Goal: Task Accomplishment & Management: Use online tool/utility

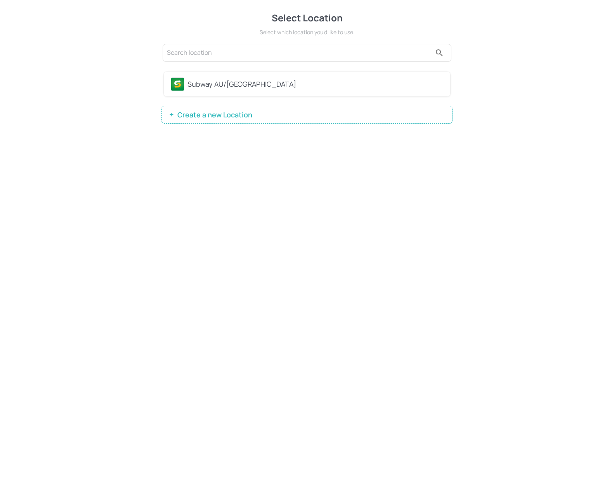
click at [259, 86] on div "Subway AU/[GEOGRAPHIC_DATA]" at bounding box center [316, 84] width 256 height 10
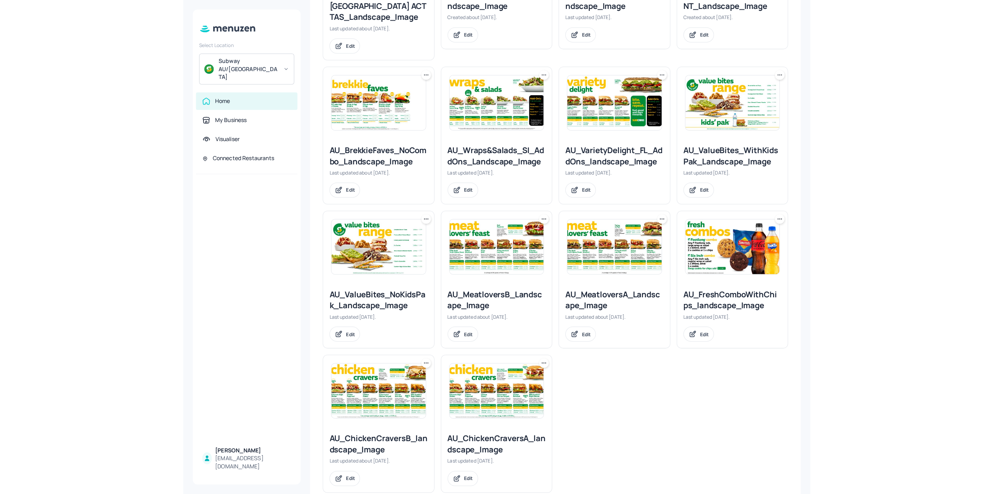
scroll to position [488, 0]
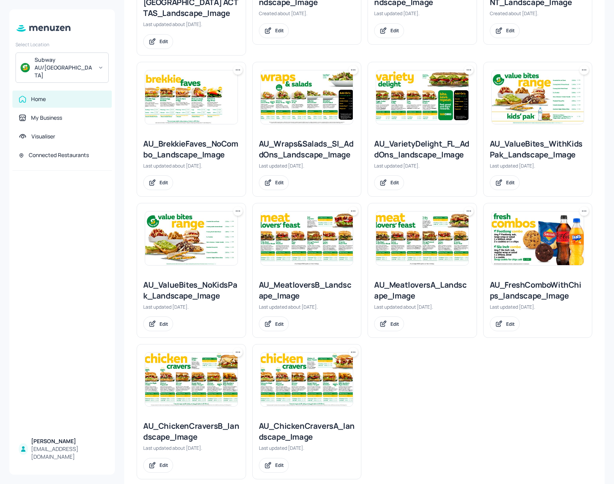
click at [292, 369] on img at bounding box center [307, 379] width 92 height 54
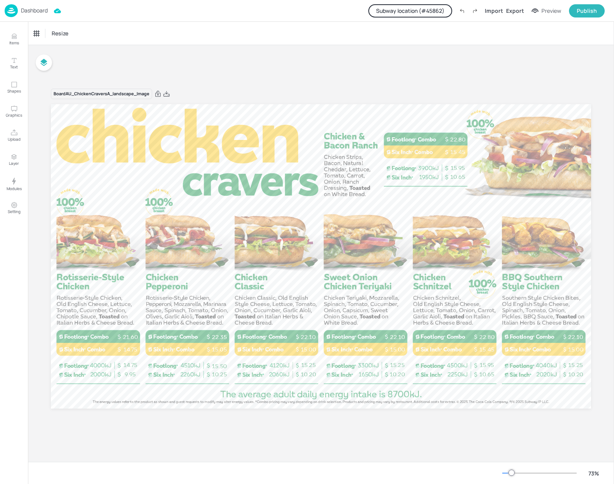
click at [434, 8] on button "Subway location (# 45862 )" at bounding box center [411, 10] width 84 height 13
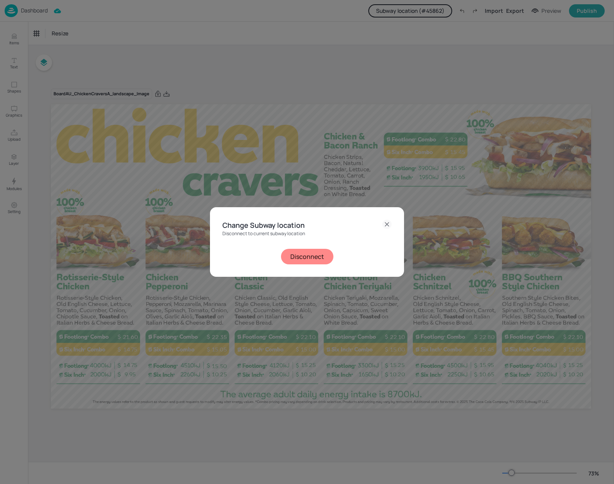
click at [298, 258] on button "Disconnect" at bounding box center [307, 257] width 52 height 16
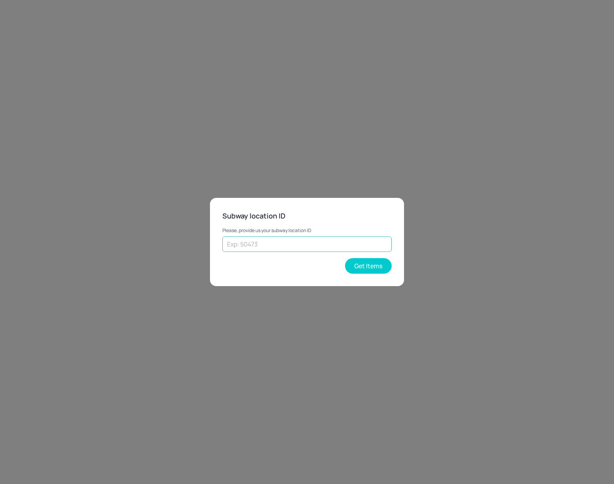
click at [295, 246] on input "text" at bounding box center [307, 244] width 169 height 16
type input "54701"
click at [361, 271] on button "Get Items" at bounding box center [368, 266] width 47 height 16
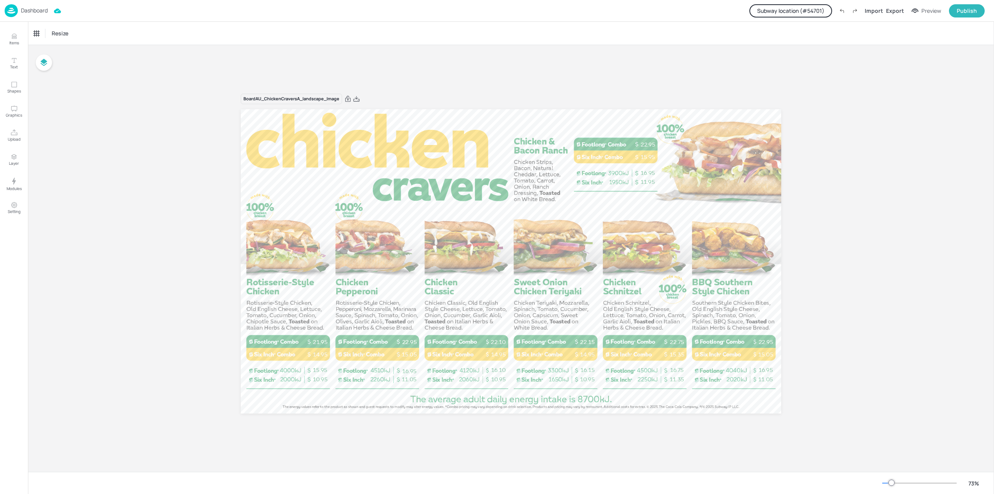
click at [14, 10] on img at bounding box center [11, 10] width 13 height 13
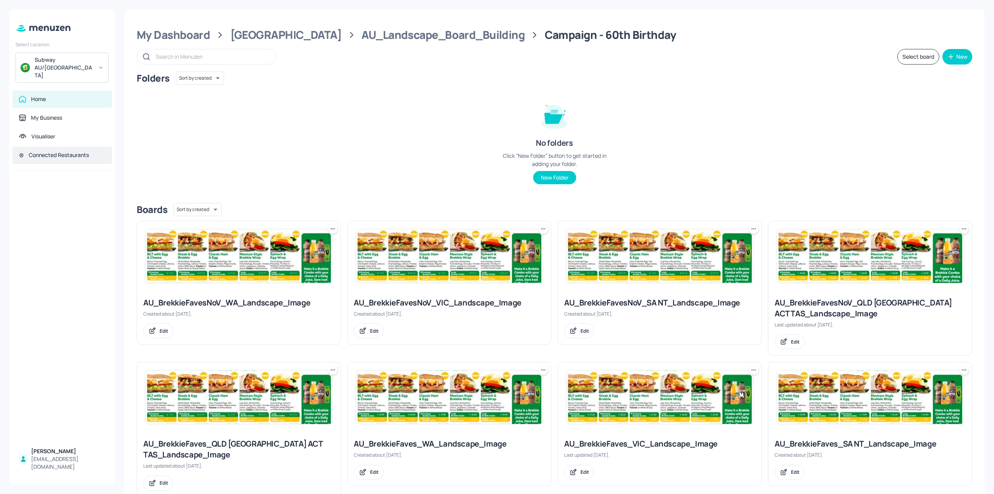
click at [63, 151] on div "Connected Restaurants" at bounding box center [59, 155] width 60 height 8
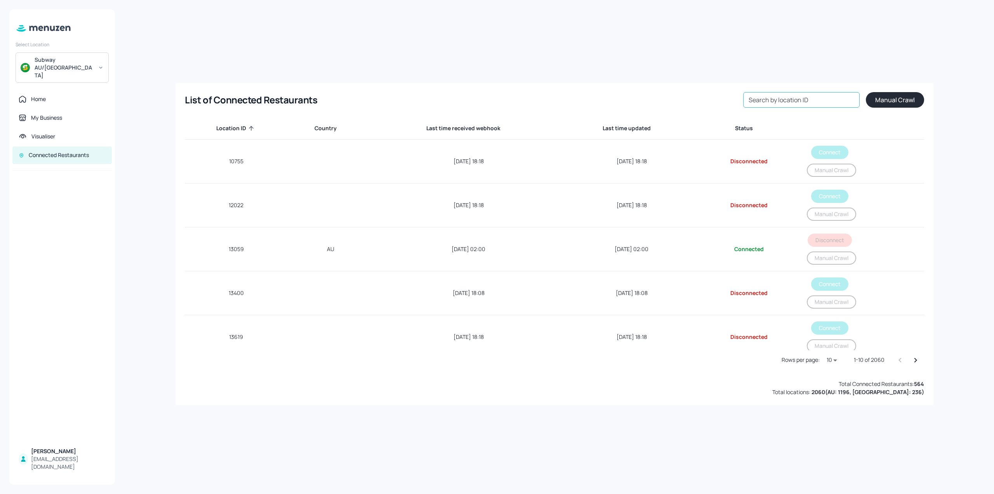
click at [612, 107] on input "Search by location ID" at bounding box center [801, 100] width 117 height 16
type input "54701"
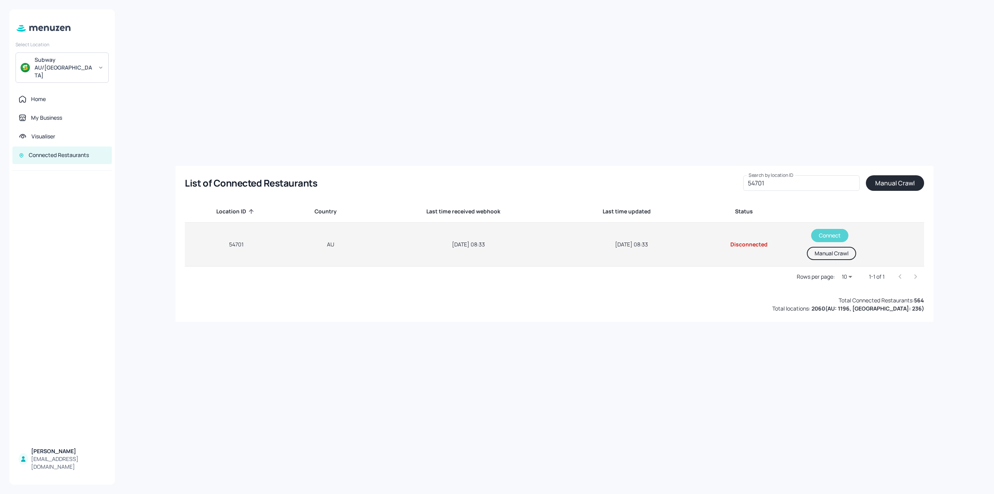
click at [612, 233] on button "Connect" at bounding box center [829, 235] width 37 height 13
click at [612, 255] on button "Manual Crawl" at bounding box center [828, 253] width 49 height 13
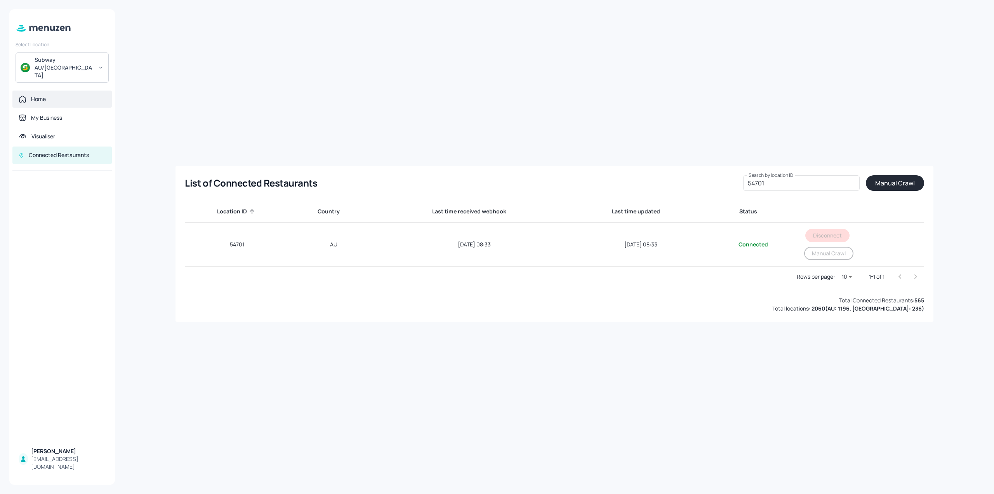
click at [56, 95] on div "Home" at bounding box center [62, 99] width 87 height 8
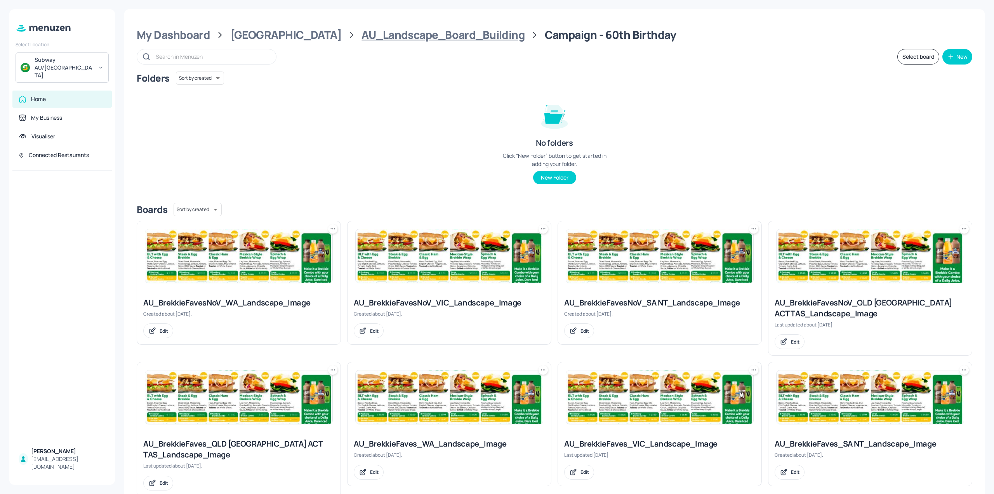
click at [435, 38] on div "AU_Landscape_Board_Building" at bounding box center [443, 35] width 163 height 14
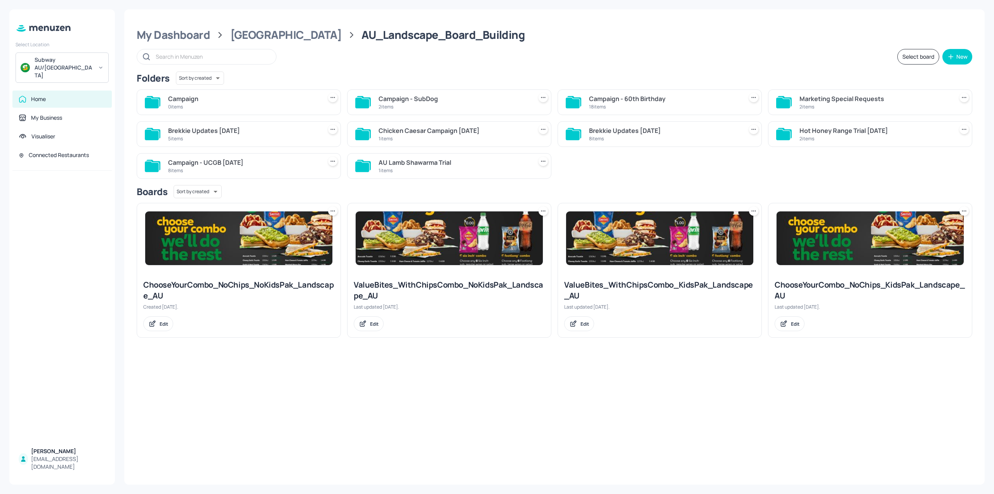
click at [467, 103] on div "Campaign - SubDog" at bounding box center [454, 98] width 151 height 9
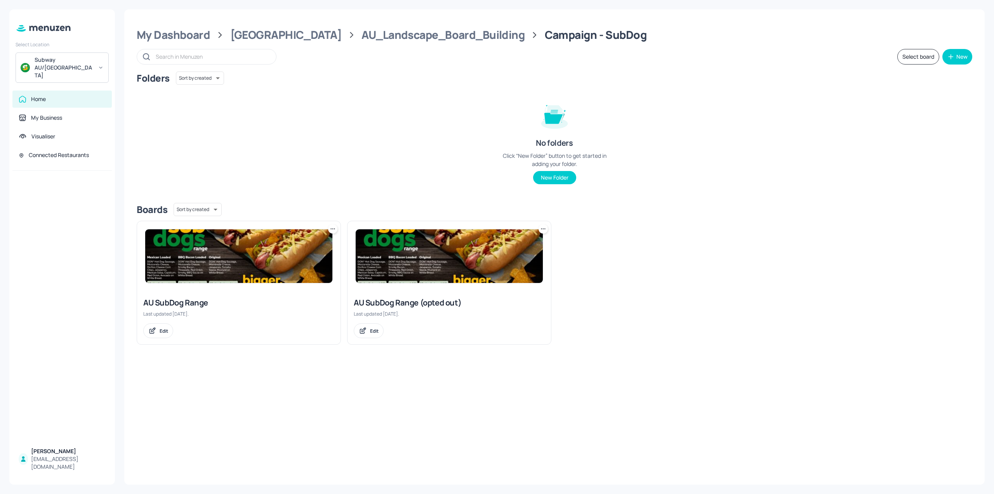
click at [251, 248] on img at bounding box center [238, 256] width 187 height 54
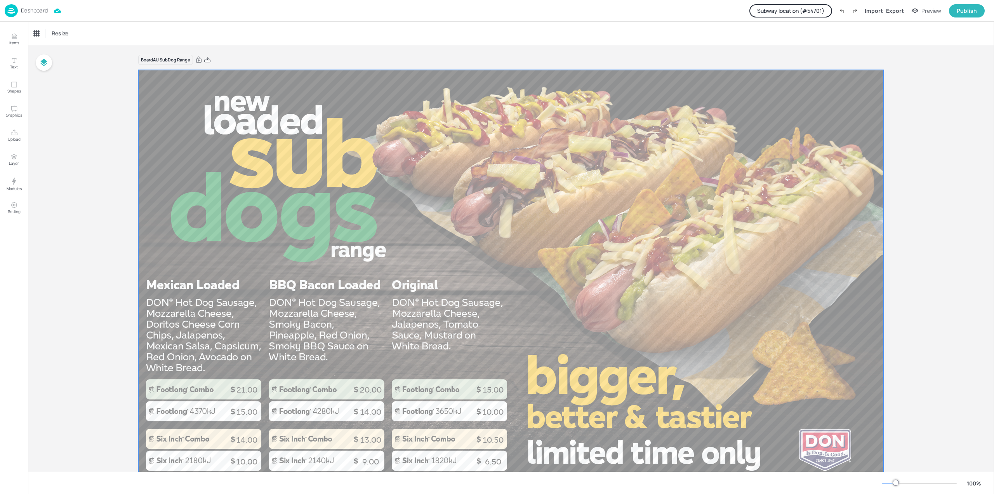
scroll to position [37, 0]
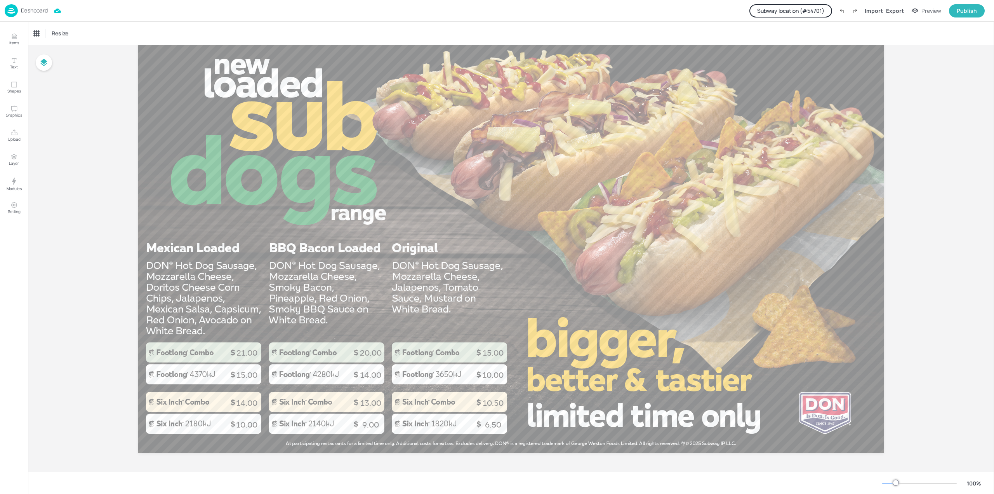
click at [39, 13] on p "Dashboard" at bounding box center [34, 10] width 27 height 5
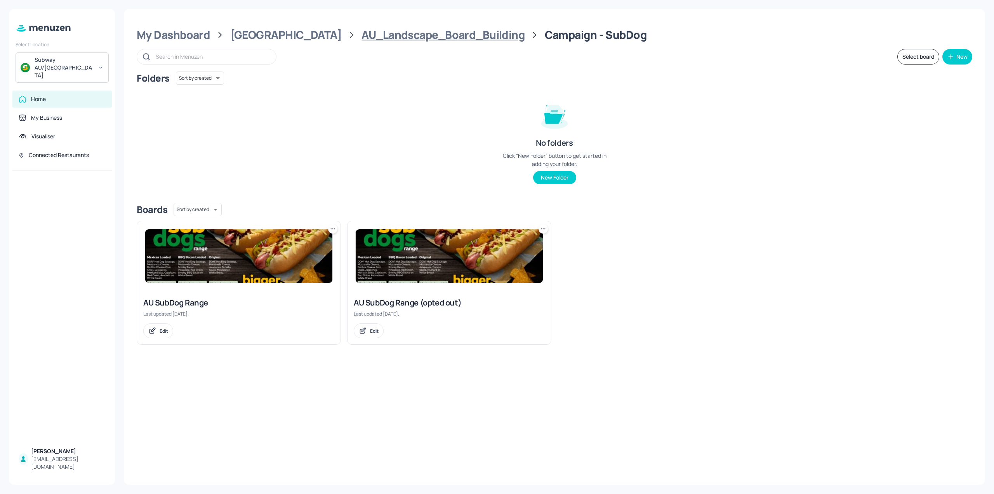
click at [362, 38] on div "AU_Landscape_Board_Building" at bounding box center [443, 35] width 163 height 14
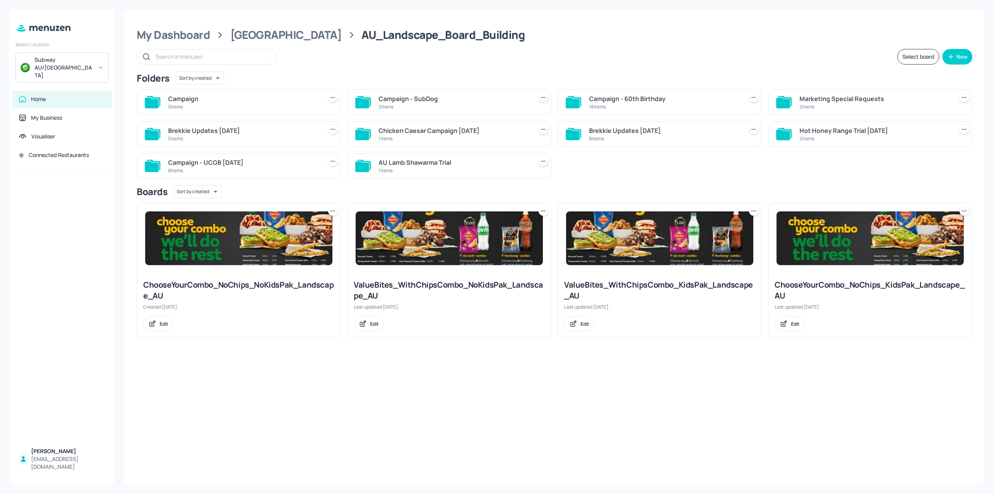
click at [612, 97] on div "Marketing Special Requests" at bounding box center [875, 98] width 151 height 9
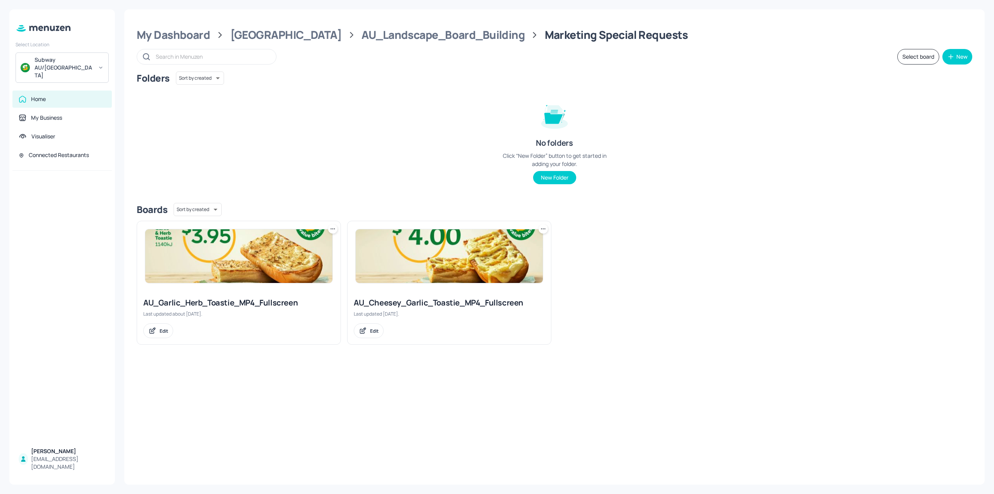
click at [403, 43] on div "My Dashboard Australia AU_Landscape_Board_Building Marketing Special Requests S…" at bounding box center [554, 246] width 861 height 475
click at [402, 41] on div "AU_Landscape_Board_Building" at bounding box center [443, 35] width 163 height 14
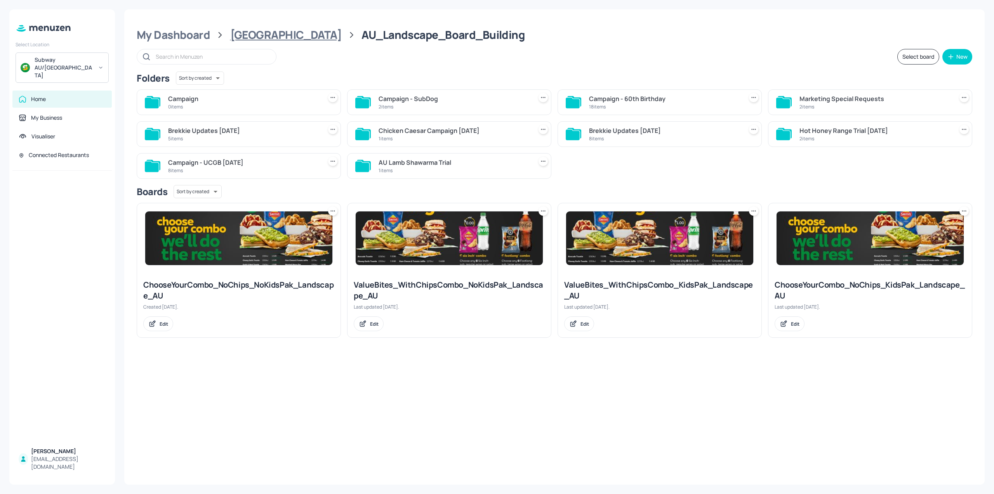
click at [268, 35] on div "[GEOGRAPHIC_DATA]" at bounding box center [285, 35] width 111 height 14
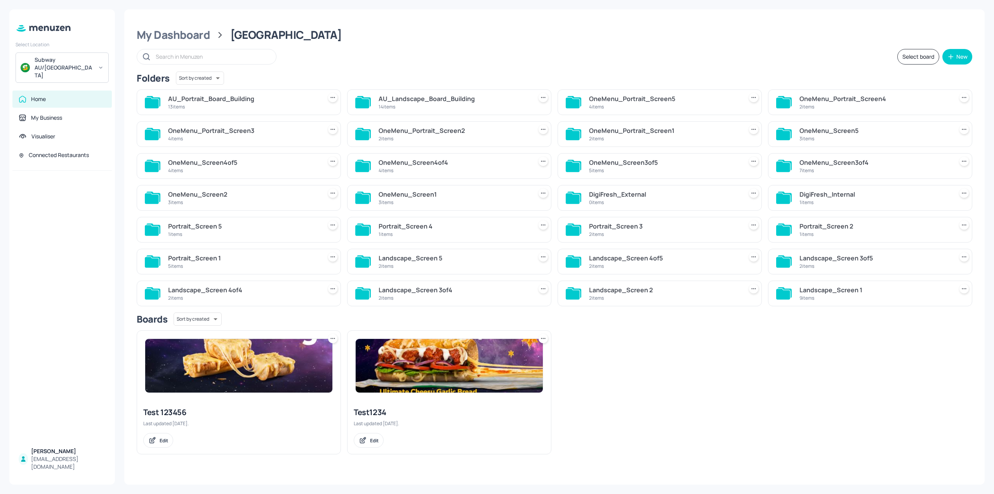
click at [612, 292] on div "Landscape_Screen 1" at bounding box center [875, 289] width 151 height 9
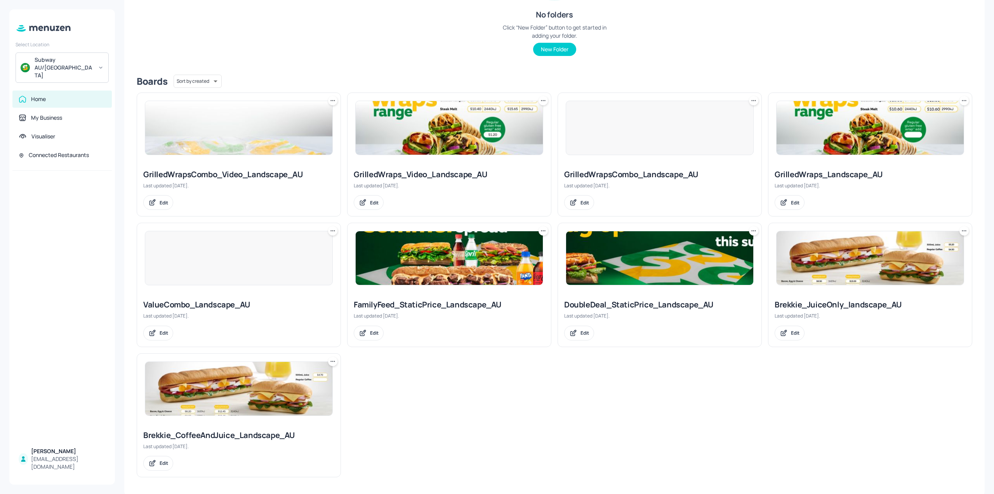
scroll to position [50, 0]
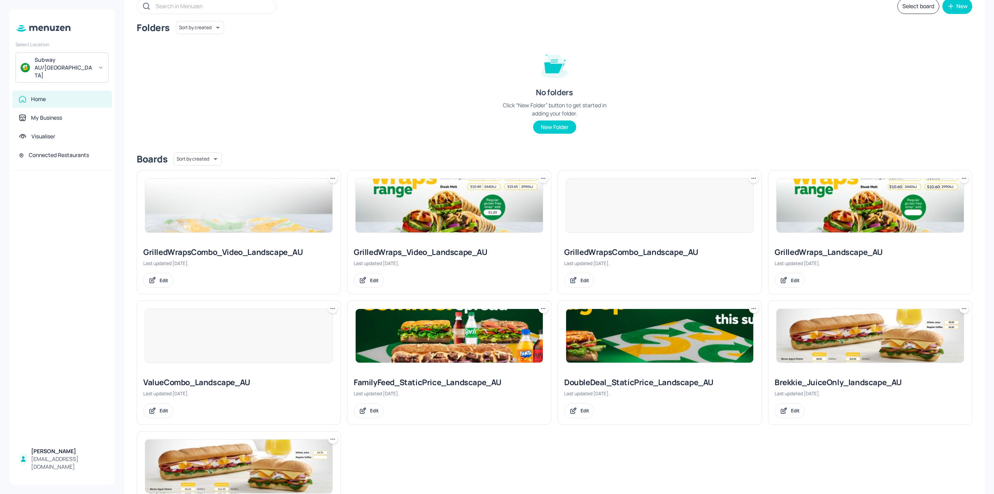
click at [51, 95] on div "Home" at bounding box center [62, 99] width 87 height 8
click at [54, 95] on div "Home" at bounding box center [62, 99] width 87 height 8
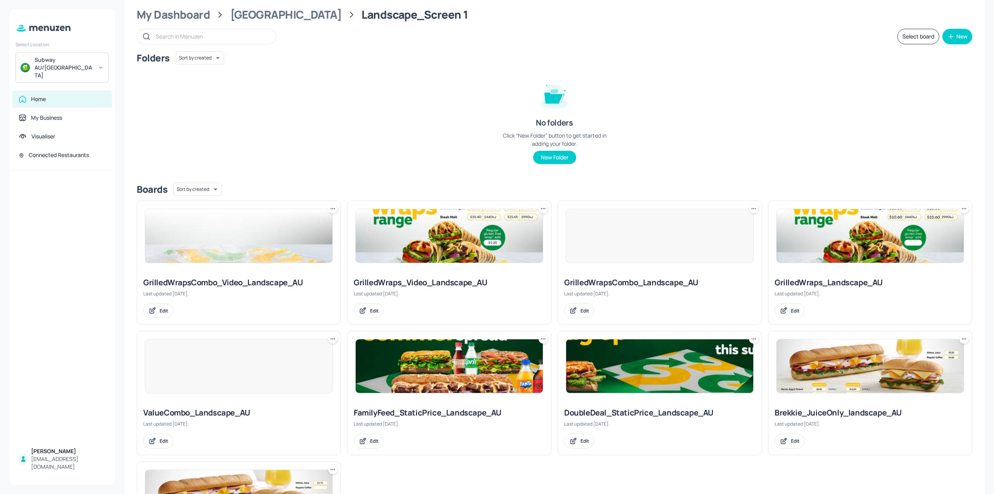
scroll to position [0, 0]
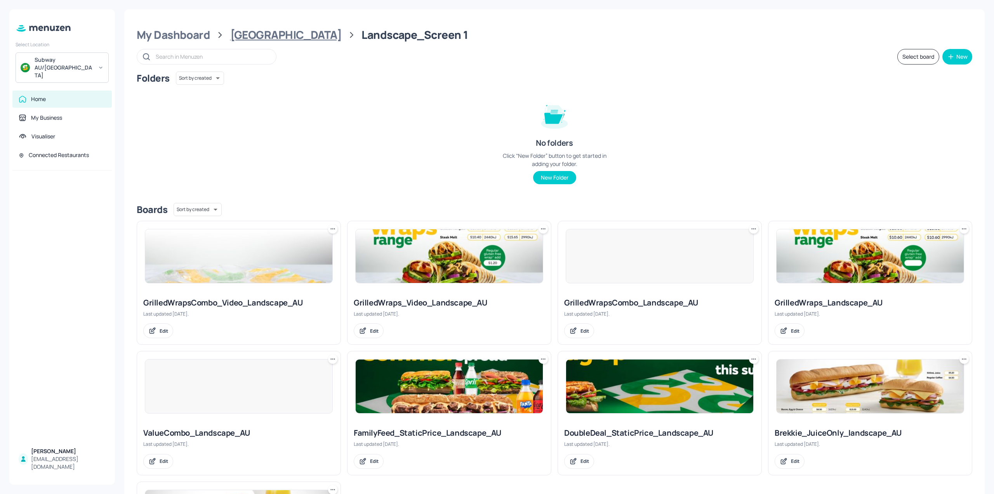
click at [273, 36] on div "[GEOGRAPHIC_DATA]" at bounding box center [285, 35] width 111 height 14
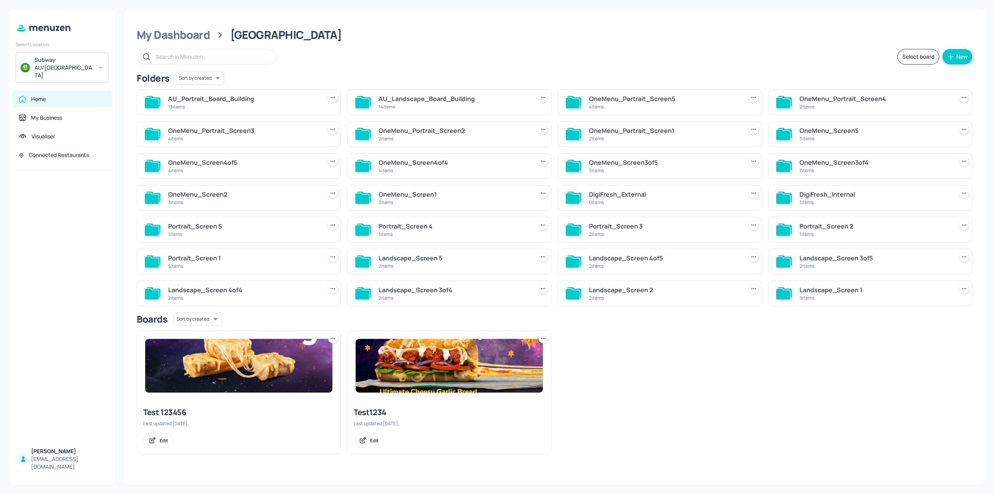
click at [273, 97] on div "AU_Portrait_Board_Building" at bounding box center [243, 98] width 151 height 9
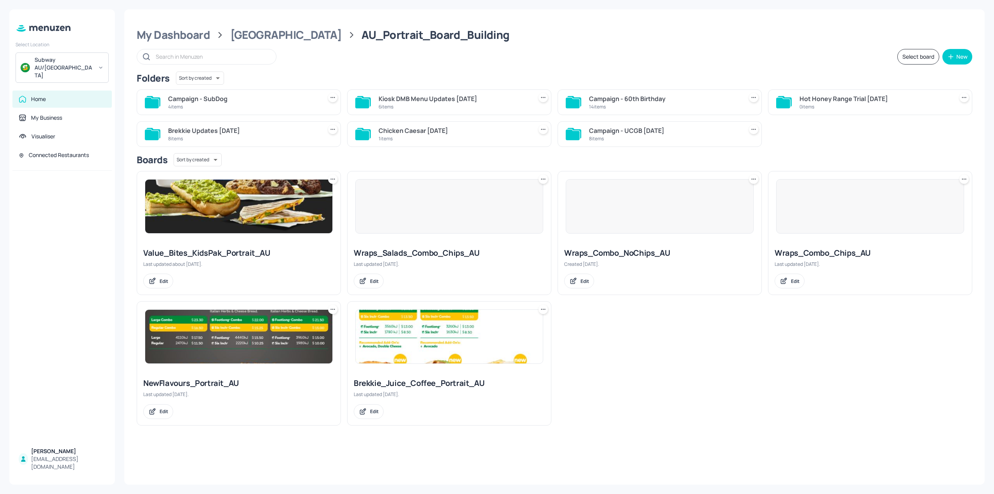
click at [262, 99] on div "Campaign - SubDog" at bounding box center [243, 98] width 151 height 9
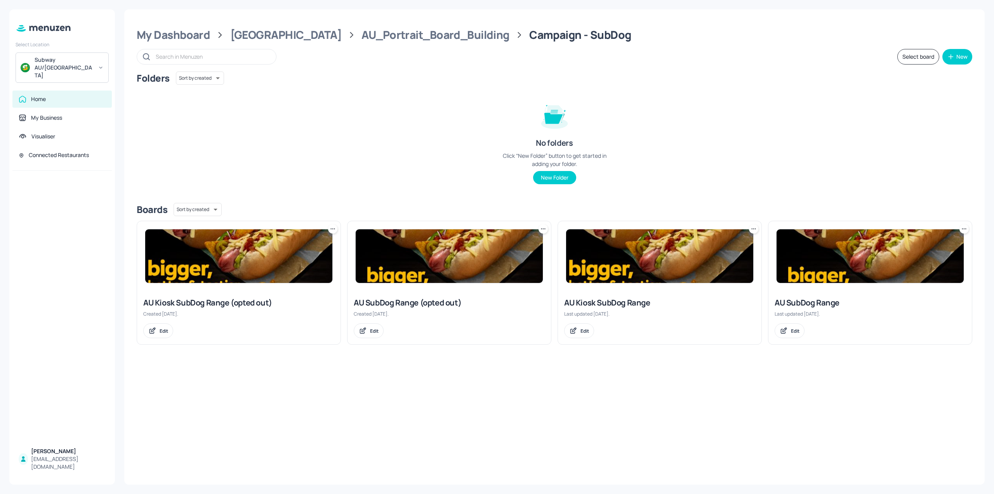
click at [612, 267] on img at bounding box center [659, 256] width 187 height 54
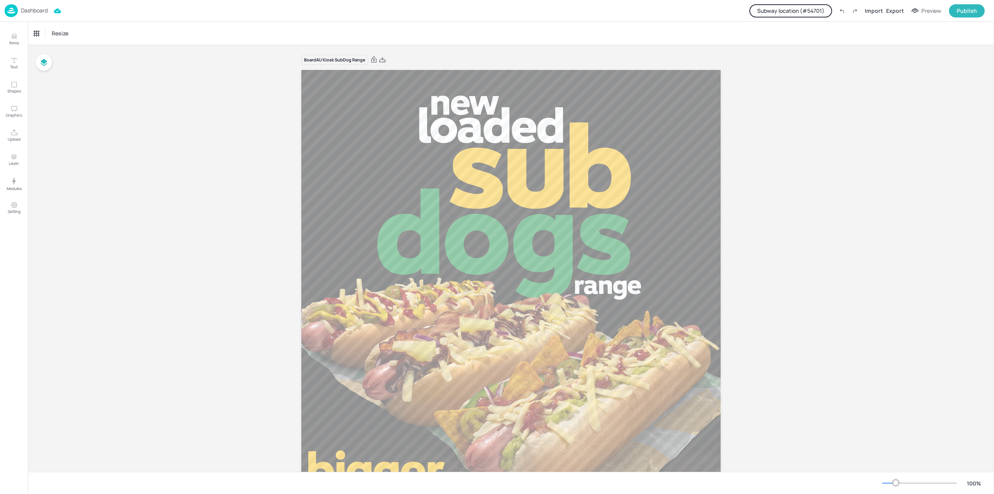
click at [42, 9] on p "Dashboard" at bounding box center [34, 10] width 27 height 5
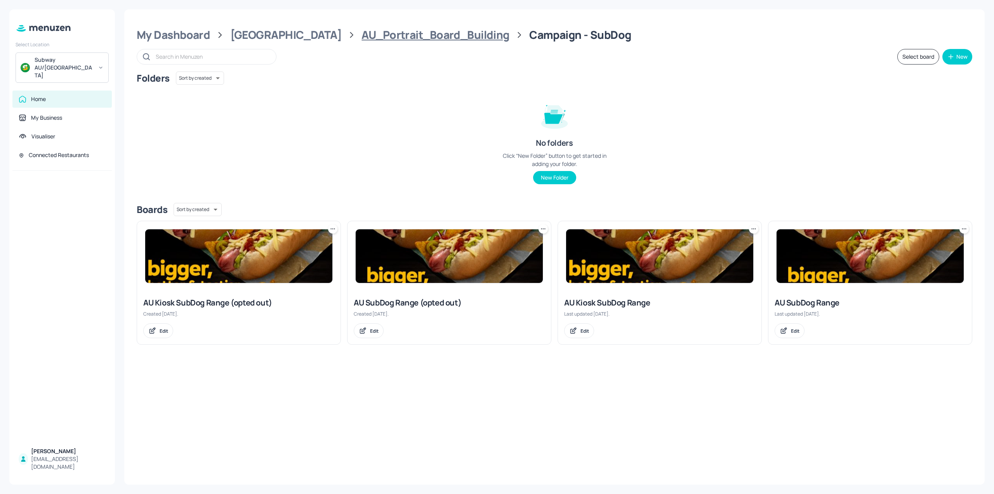
click at [362, 36] on div "AU_Portrait_Board_Building" at bounding box center [436, 35] width 148 height 14
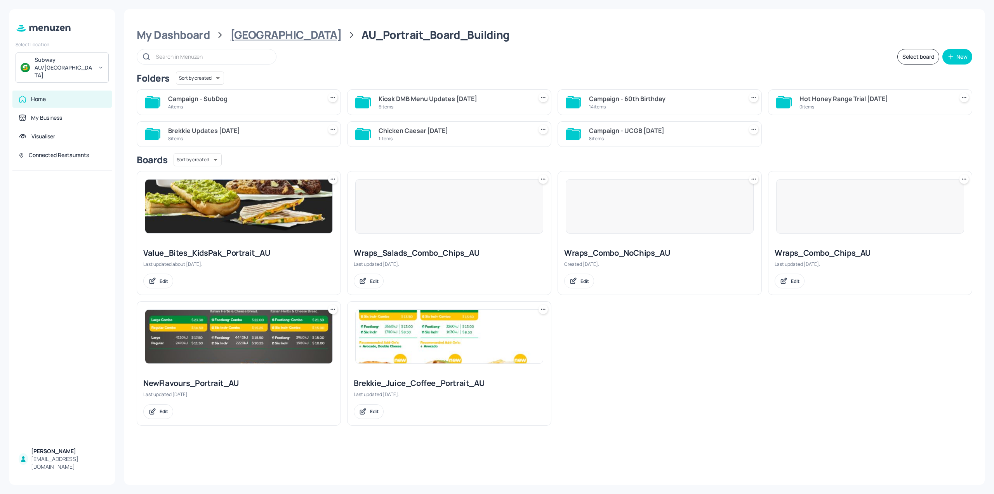
click at [271, 40] on div "[GEOGRAPHIC_DATA]" at bounding box center [285, 35] width 111 height 14
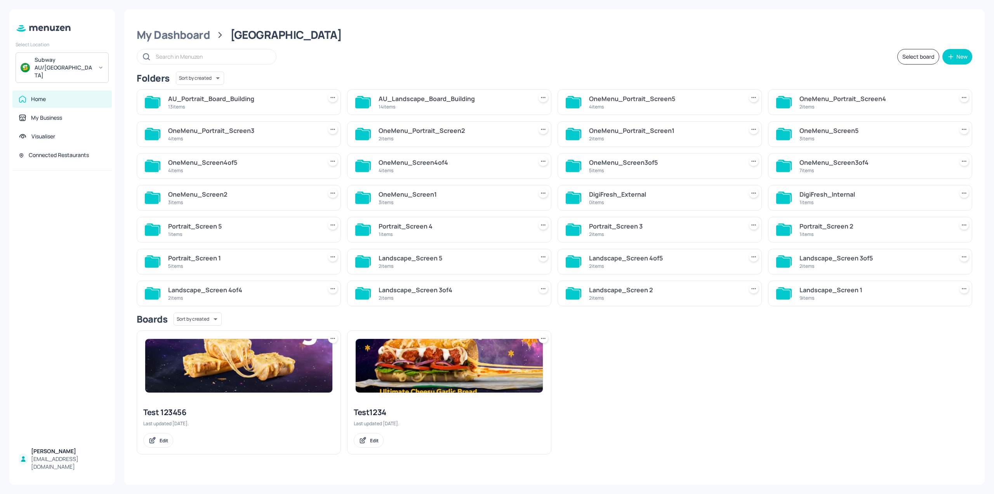
click at [475, 104] on div "14 items" at bounding box center [454, 106] width 151 height 7
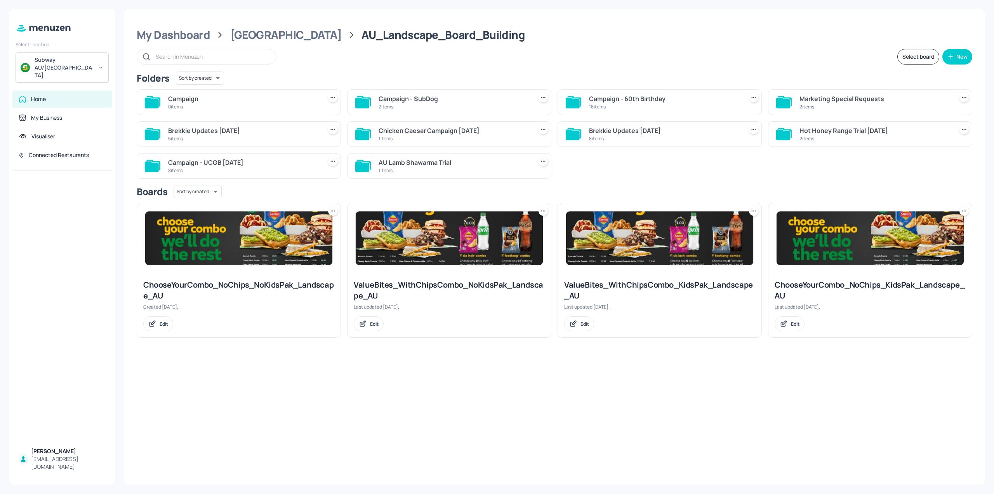
click at [419, 102] on div "Campaign - SubDog" at bounding box center [454, 98] width 151 height 9
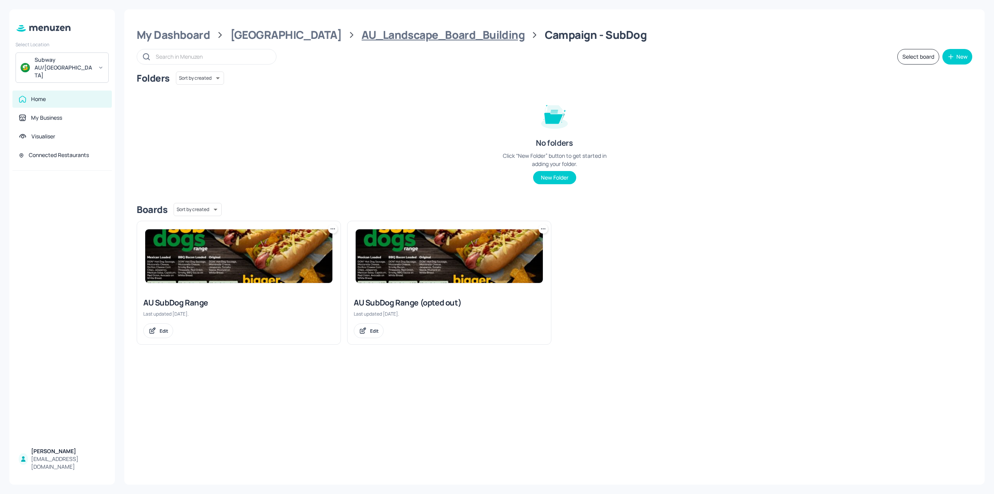
click at [380, 37] on div "AU_Landscape_Board_Building" at bounding box center [443, 35] width 163 height 14
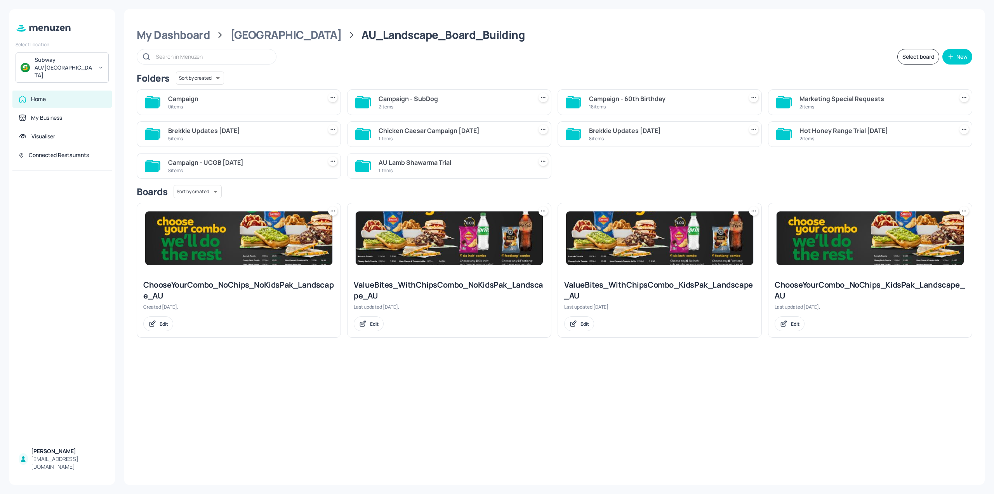
click at [612, 104] on div "2 items" at bounding box center [875, 106] width 151 height 7
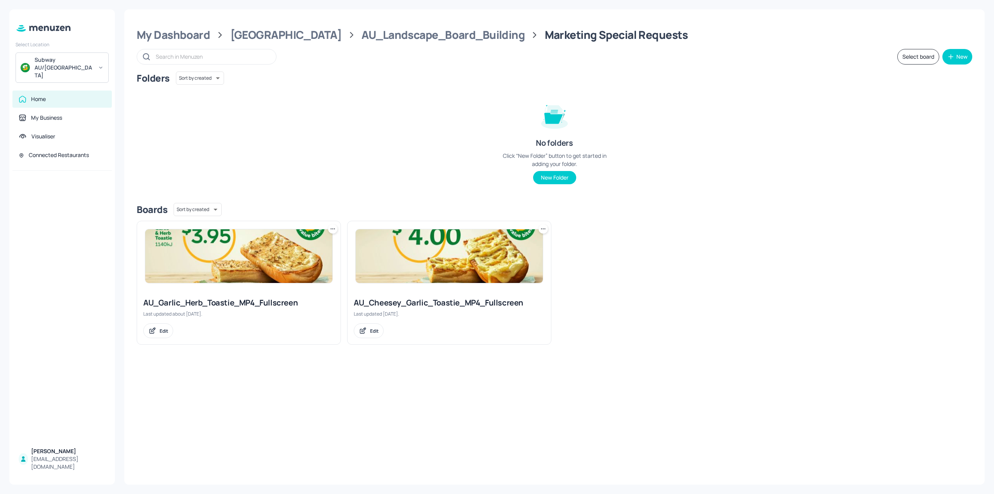
click at [415, 42] on div "My Dashboard Australia AU_Landscape_Board_Building Marketing Special Requests S…" at bounding box center [554, 246] width 861 height 475
click at [415, 38] on div "AU_Landscape_Board_Building" at bounding box center [443, 35] width 163 height 14
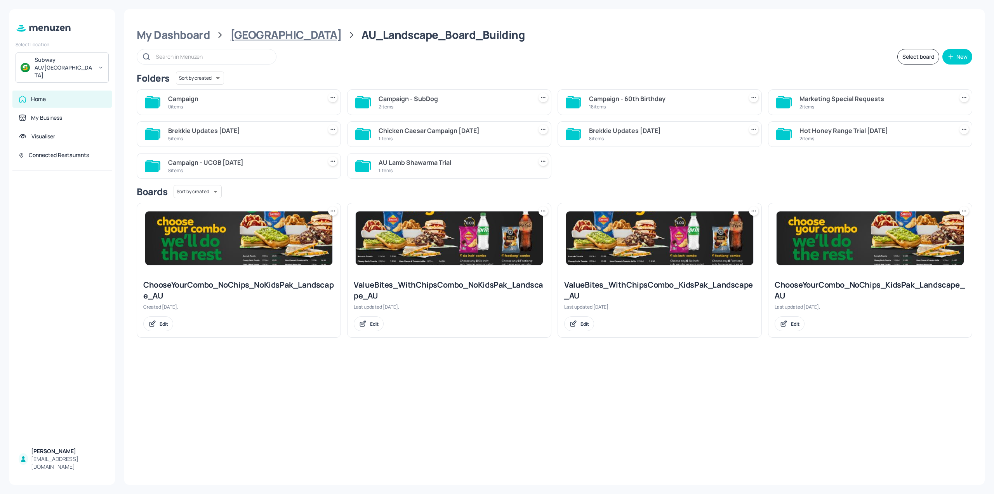
click at [252, 42] on div "[GEOGRAPHIC_DATA]" at bounding box center [285, 35] width 111 height 14
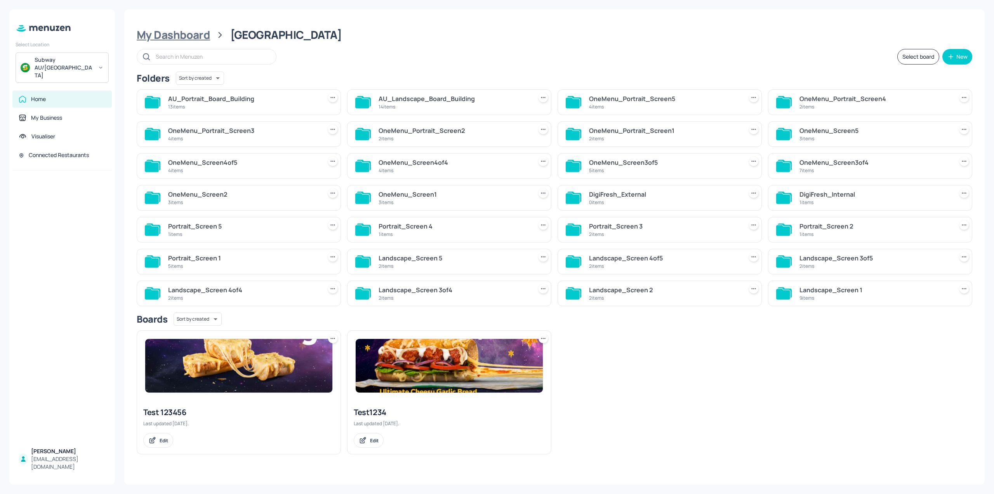
click at [203, 40] on div "My Dashboard" at bounding box center [173, 35] width 73 height 14
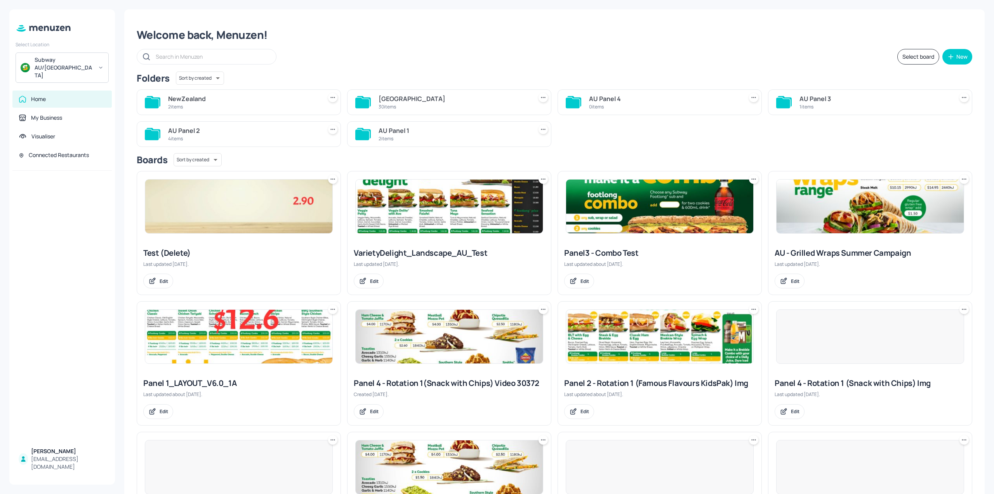
click at [432, 104] on div "30 items" at bounding box center [454, 106] width 151 height 7
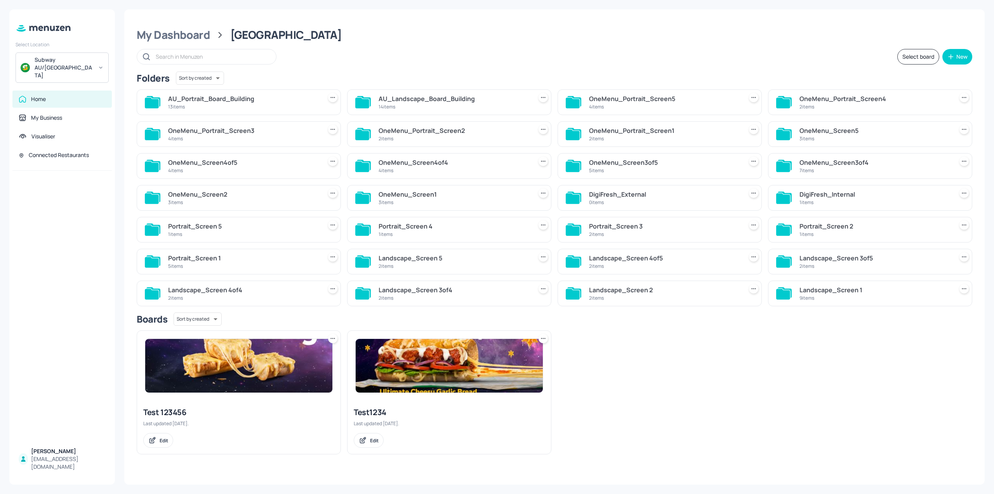
click at [163, 44] on div "My Dashboard Australia Select board New Folders Sort by created id ​ AU_Portrai…" at bounding box center [554, 246] width 861 height 475
click at [167, 38] on div "My Dashboard" at bounding box center [173, 35] width 73 height 14
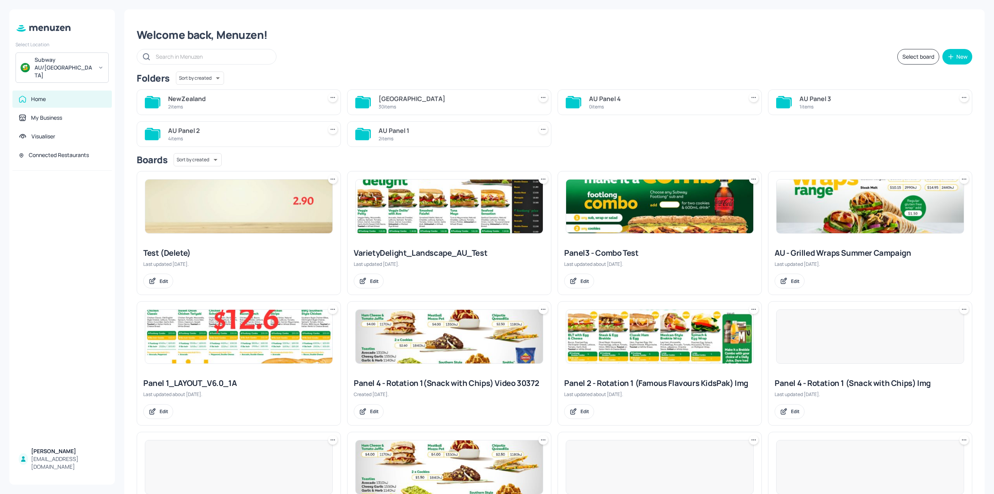
click at [394, 140] on div "2 items" at bounding box center [454, 138] width 151 height 7
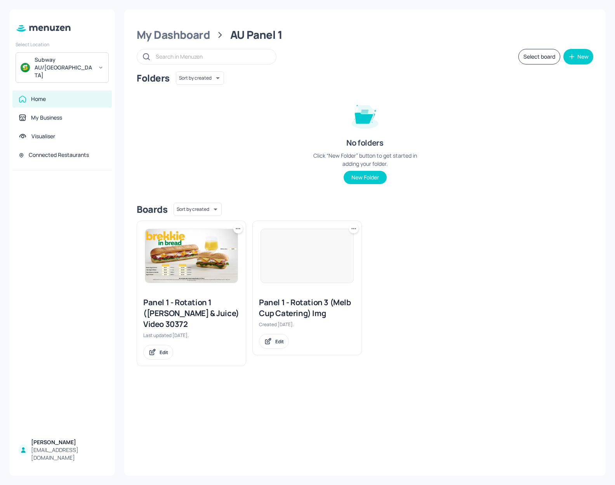
click at [502, 98] on div "Folders Sort by created id ​ No folders Click “New Folder” button to get starte…" at bounding box center [365, 133] width 457 height 125
click at [56, 62] on div "Subway AU/[GEOGRAPHIC_DATA]" at bounding box center [64, 67] width 59 height 23
click at [56, 62] on div at bounding box center [307, 242] width 615 height 485
click at [188, 31] on div "My Dashboard" at bounding box center [173, 35] width 73 height 14
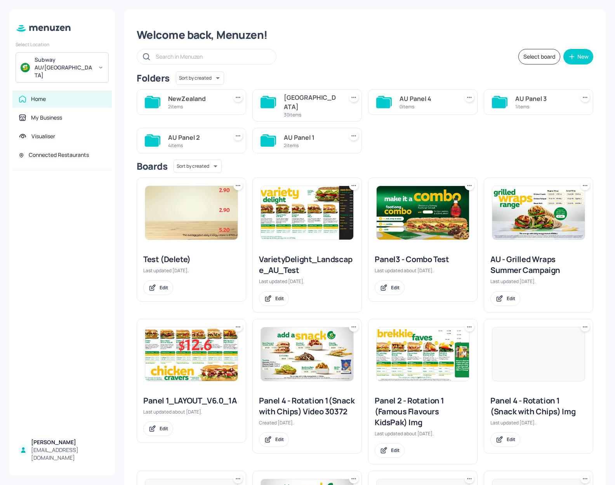
click at [388, 54] on div "Select board New" at bounding box center [365, 57] width 457 height 16
click at [47, 109] on div "My Business" at bounding box center [61, 117] width 99 height 17
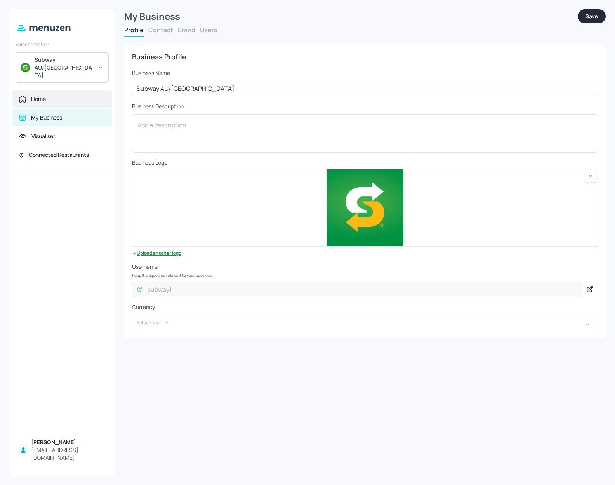
click at [54, 95] on div "Home" at bounding box center [62, 99] width 87 height 8
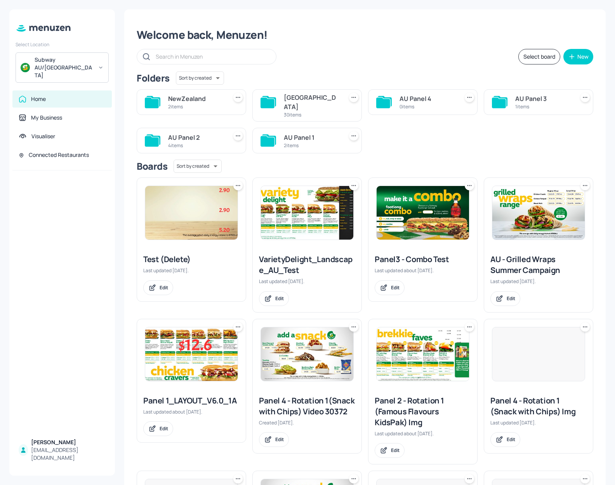
click at [318, 111] on div "30 items" at bounding box center [312, 114] width 56 height 7
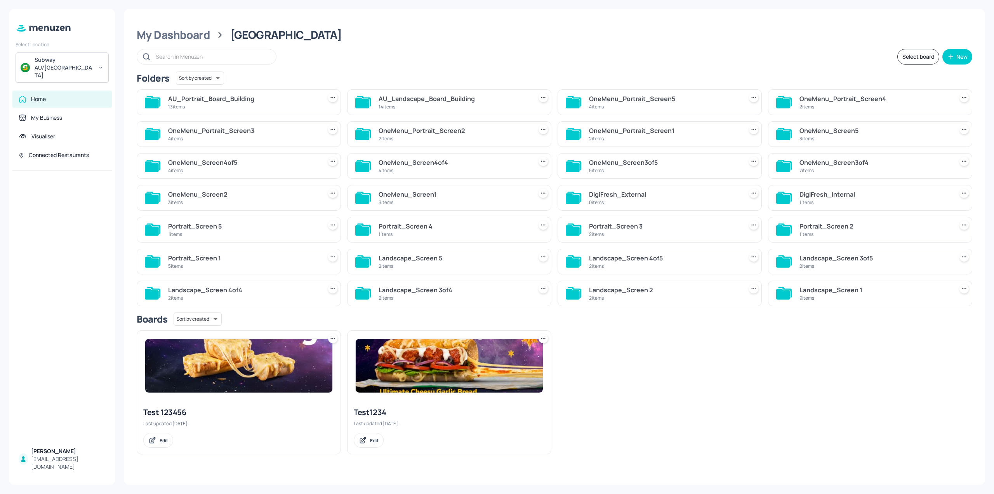
click at [411, 104] on div "14 items" at bounding box center [454, 106] width 151 height 7
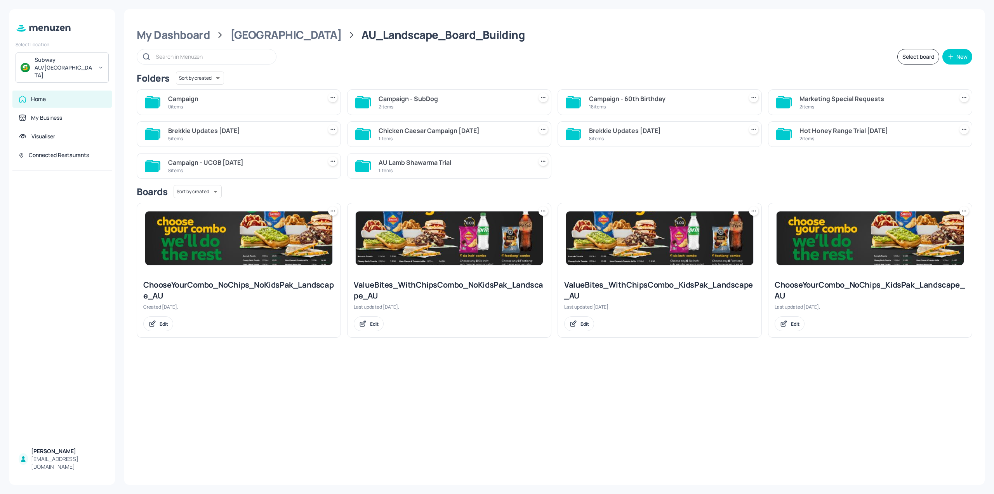
click at [612, 102] on div "Campaign - 60th Birthday" at bounding box center [664, 98] width 151 height 9
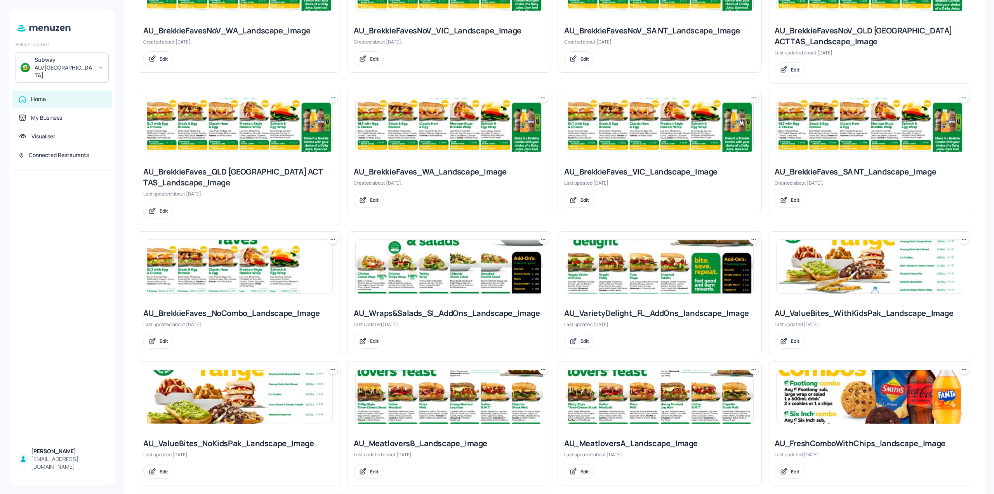
scroll to position [409, 0]
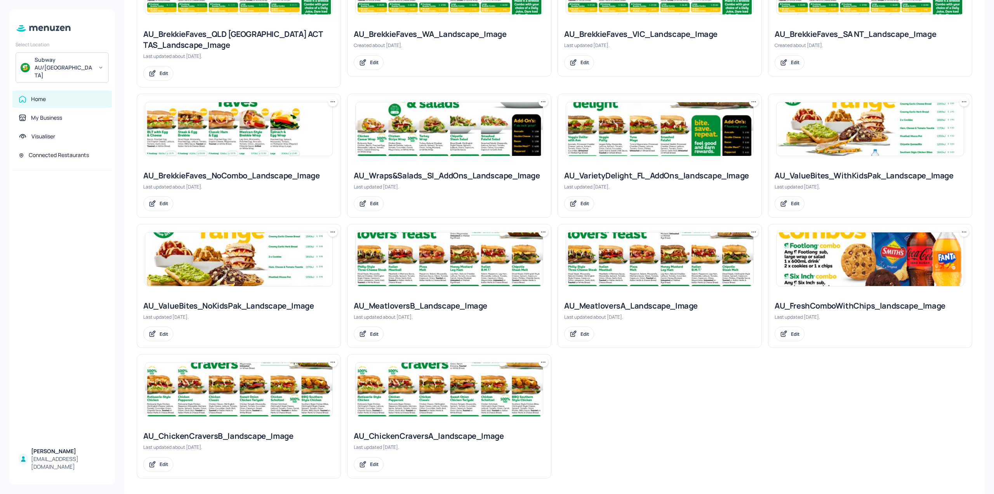
click at [240, 391] on img at bounding box center [238, 389] width 187 height 54
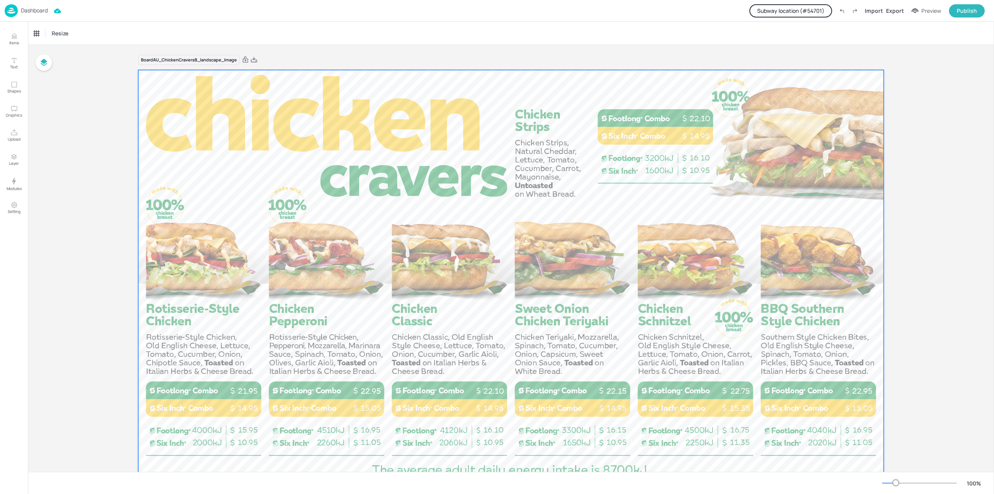
scroll to position [37, 0]
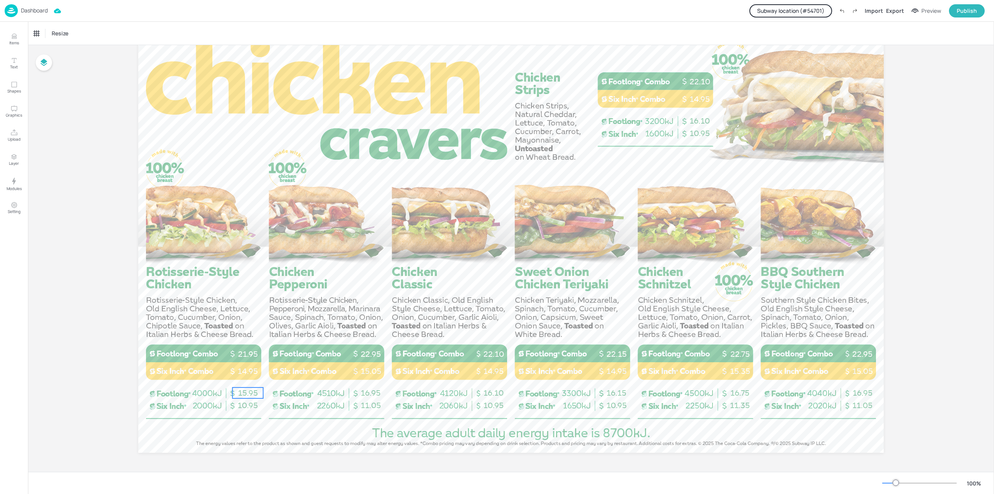
click at [246, 391] on span "15.95" at bounding box center [248, 392] width 20 height 9
click at [612, 109] on div "Board AU_ChickenCraversB_landscape_Image 10.95 15.95 21.95 14.95 15.05 22.95 16…" at bounding box center [511, 240] width 966 height 464
click at [18, 35] on button "Items" at bounding box center [14, 39] width 23 height 23
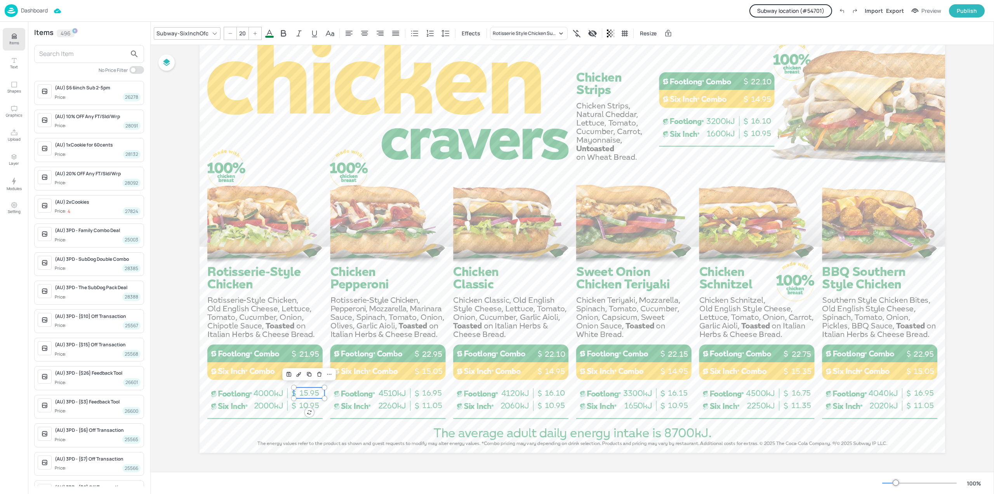
click at [11, 18] on div "Dashboard Subway location (# 54701 ) Import Export Preview Publish" at bounding box center [495, 10] width 980 height 21
click at [16, 14] on img at bounding box center [11, 10] width 13 height 13
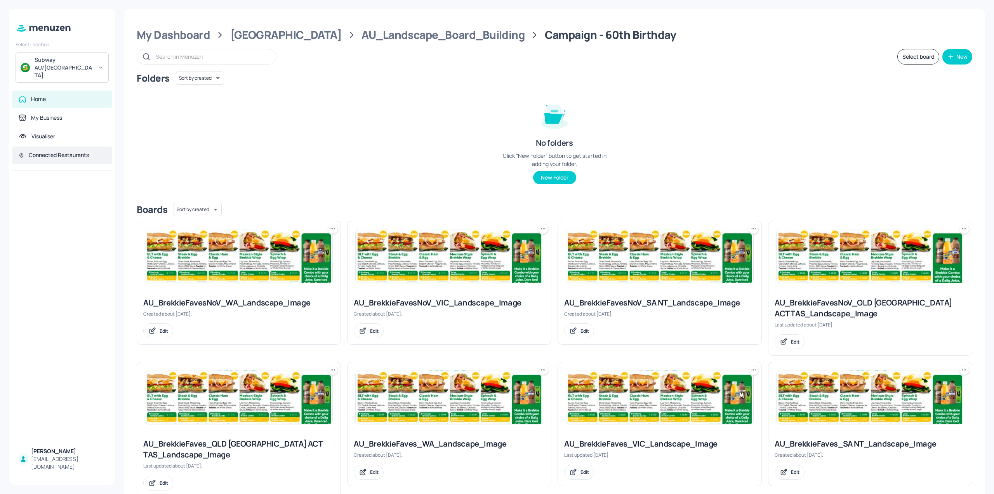
click at [55, 151] on div "Connected Restaurants" at bounding box center [59, 155] width 60 height 8
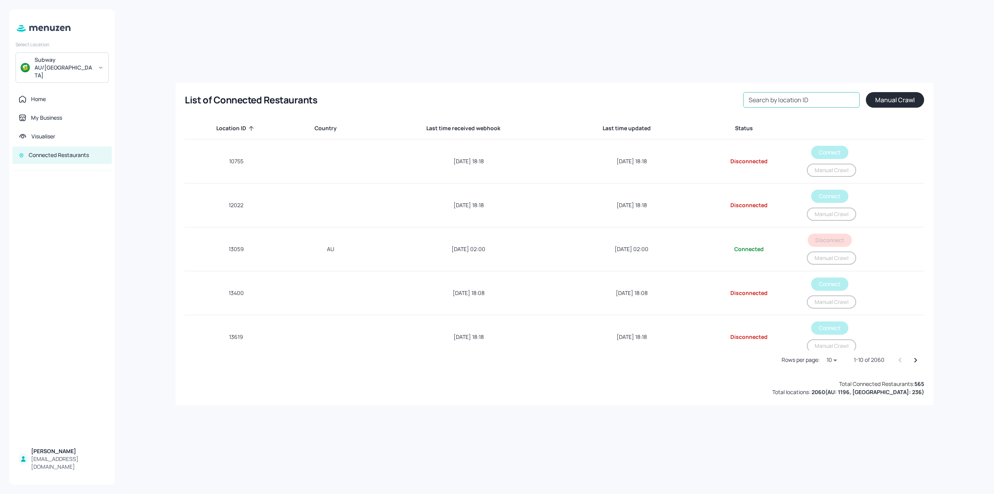
click at [612, 105] on input "Search by location ID" at bounding box center [801, 100] width 117 height 16
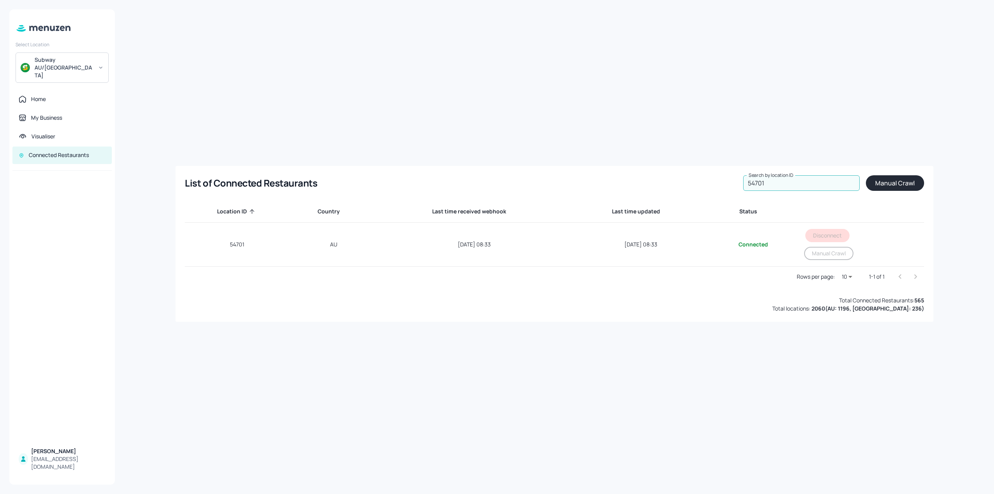
type input "54701"
click at [612, 199] on div "List of Connected Restaurants Search by location ID 54701 Search by location ID…" at bounding box center [555, 244] width 758 height 156
click at [612, 182] on button "Manual Crawl" at bounding box center [895, 183] width 58 height 16
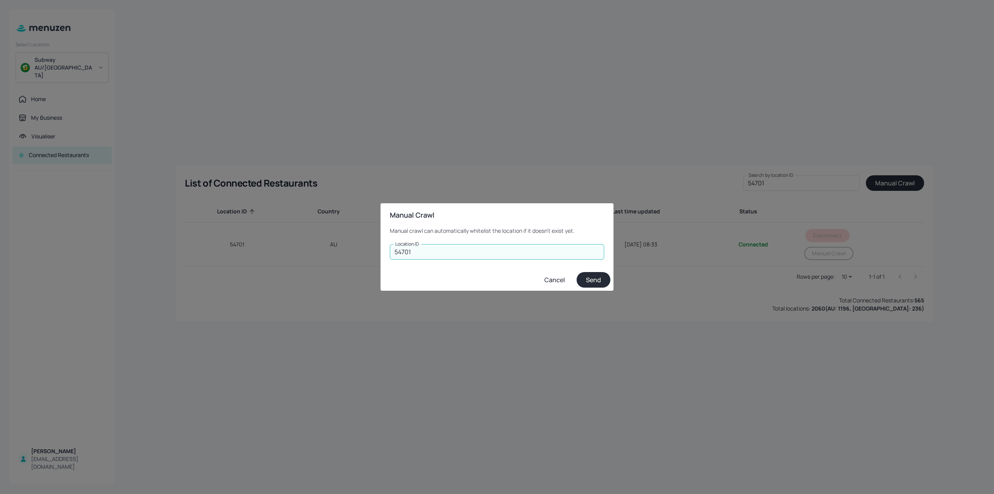
type input "54701"
click at [594, 278] on button "Send" at bounding box center [594, 280] width 34 height 16
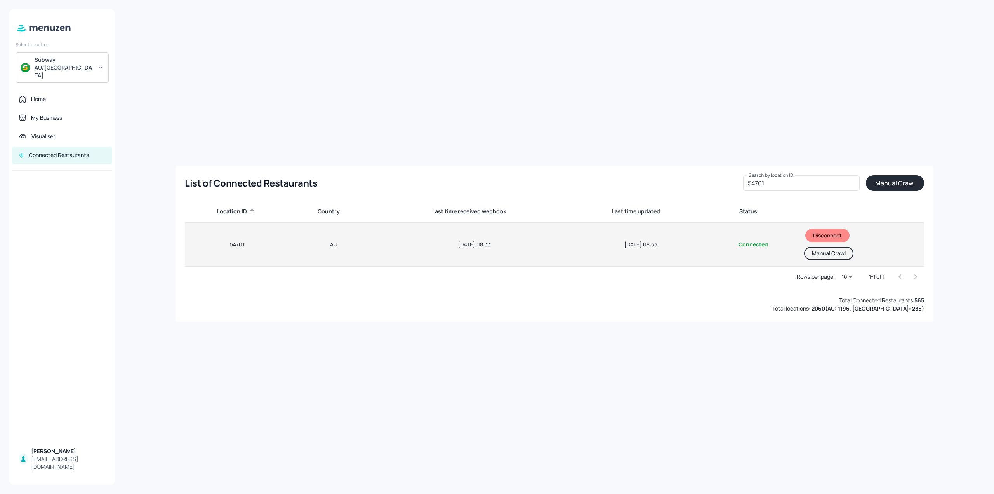
click at [612, 257] on button "Manual Crawl" at bounding box center [828, 253] width 49 height 13
